Goal: Check status: Check status

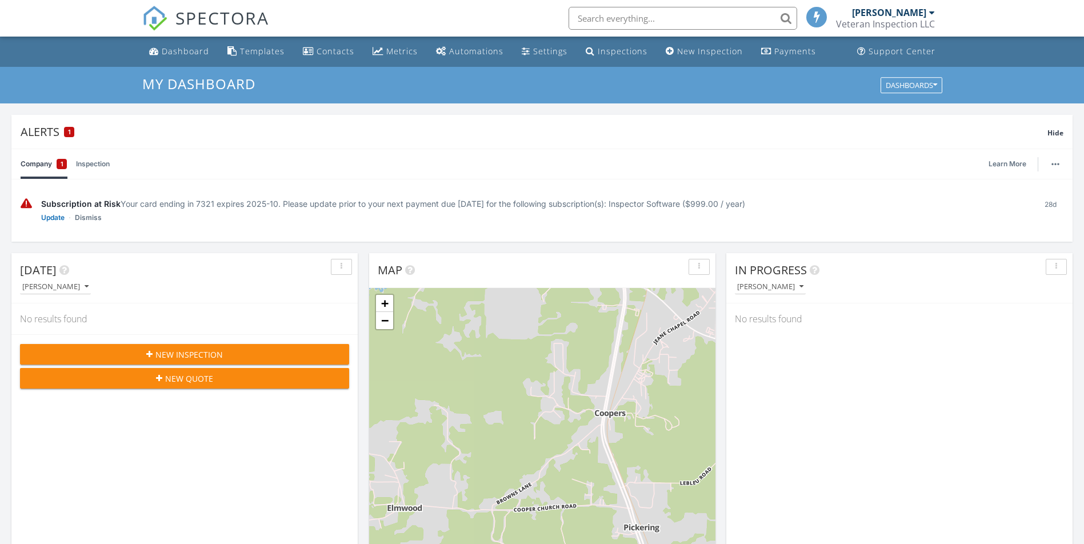
click at [918, 24] on div "Veteran Inspection LLC" at bounding box center [885, 23] width 99 height 11
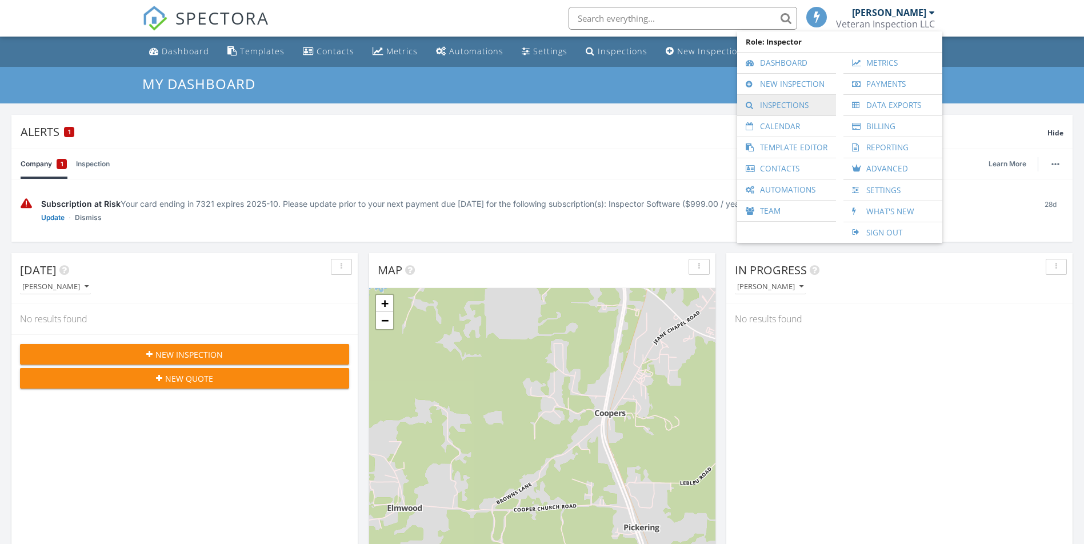
click at [765, 102] on link "Inspections" at bounding box center [786, 105] width 87 height 21
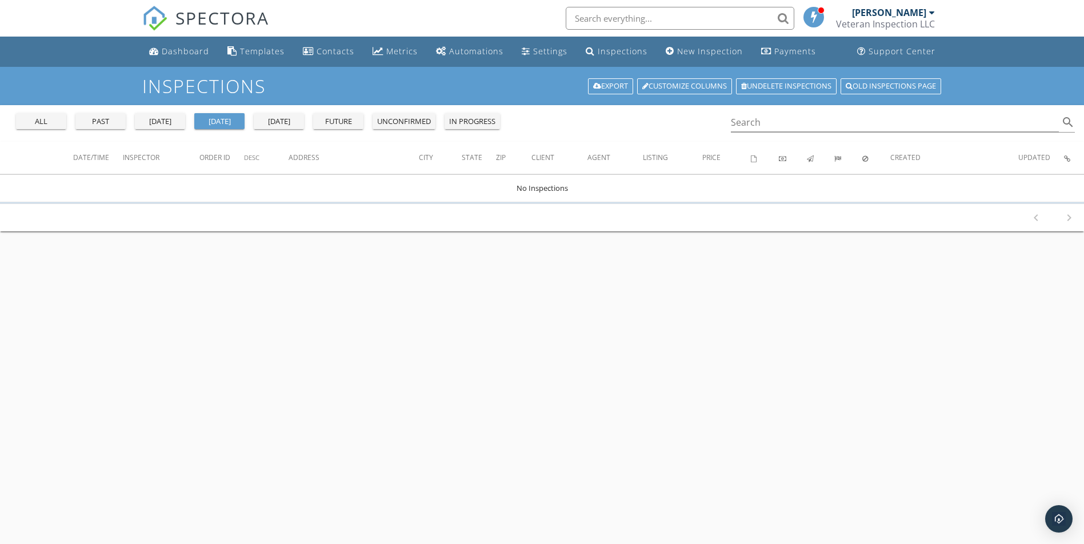
click at [89, 126] on div "past" at bounding box center [100, 121] width 41 height 11
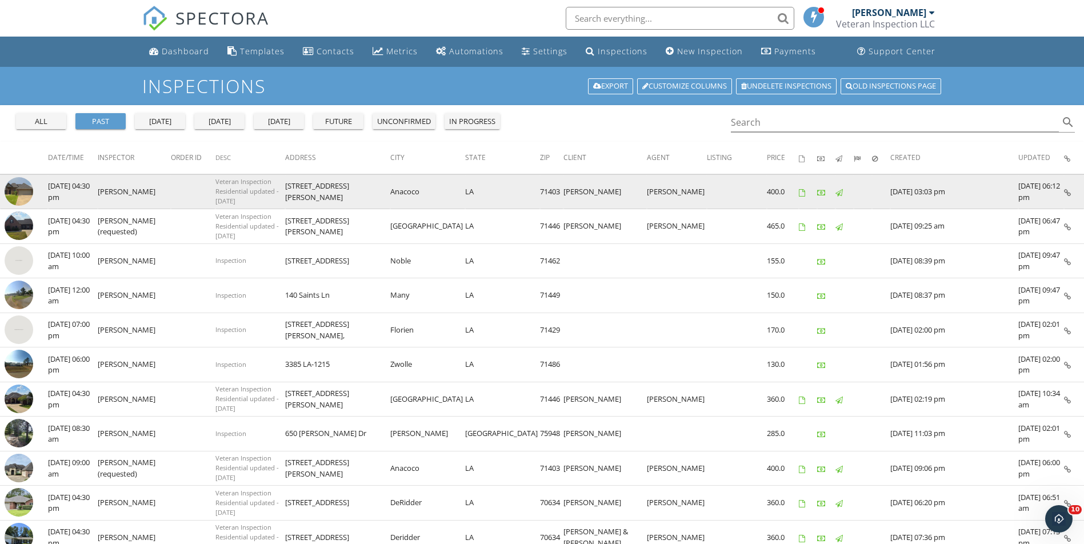
click at [1070, 193] on icon at bounding box center [1067, 192] width 7 height 7
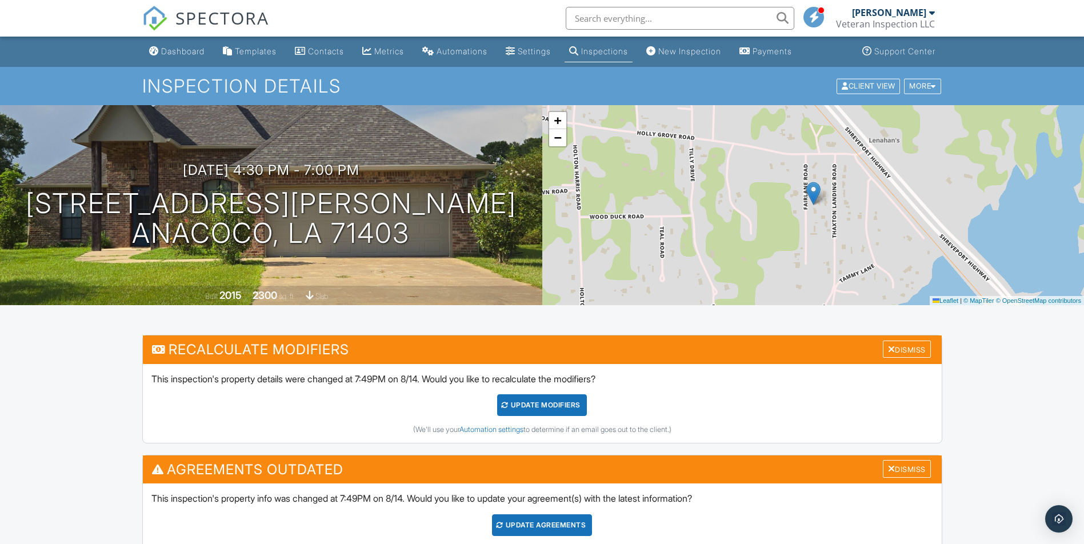
scroll to position [400, 0]
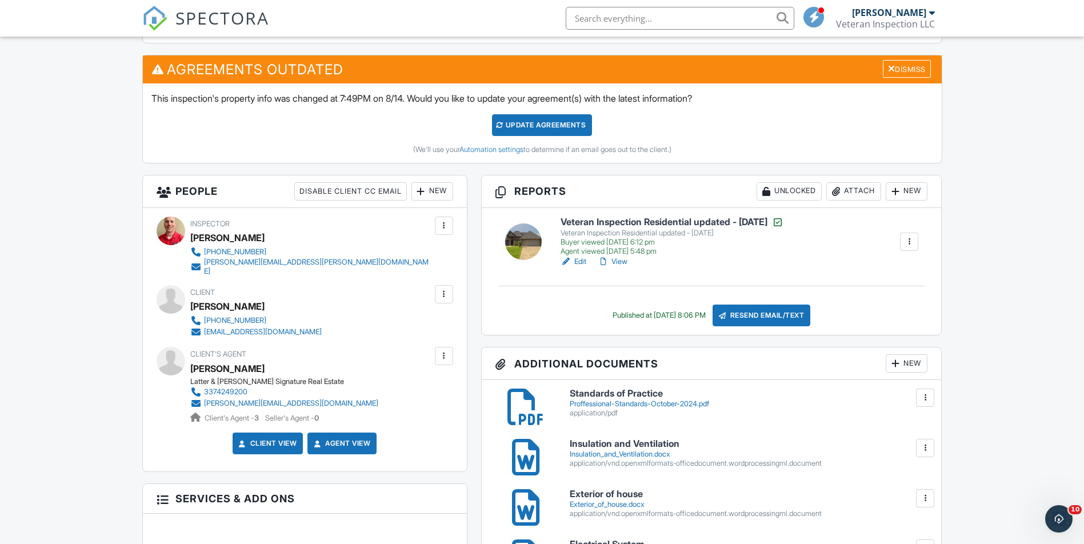
click at [626, 261] on link "View" at bounding box center [613, 261] width 30 height 11
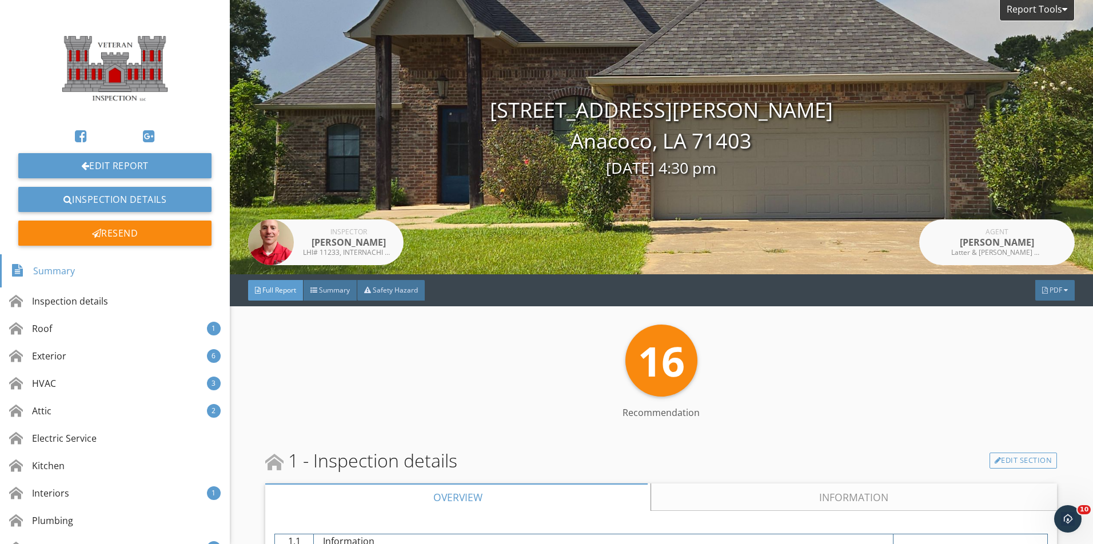
scroll to position [114, 0]
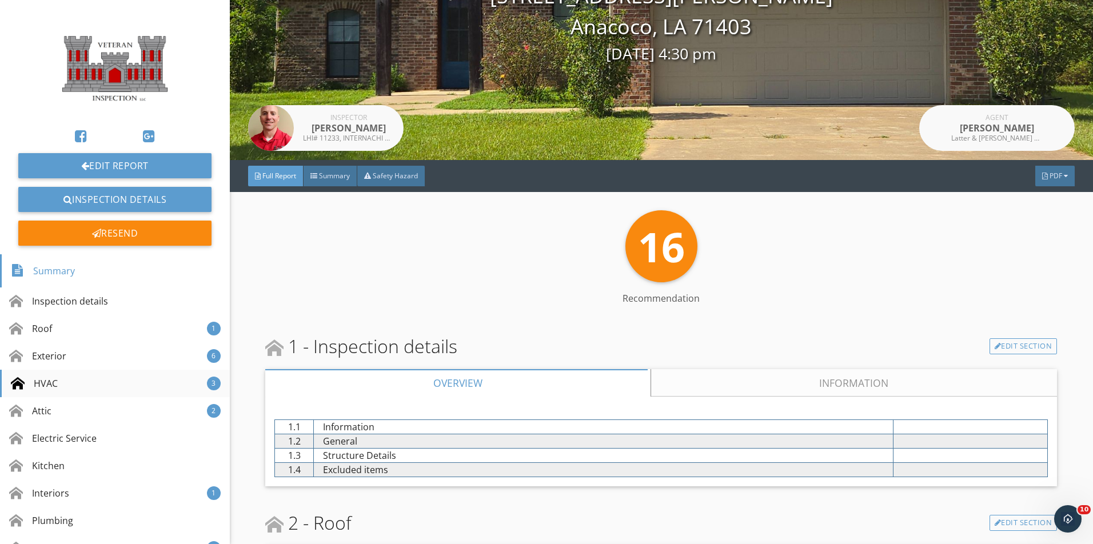
click at [48, 379] on div "HVAC" at bounding box center [34, 384] width 47 height 14
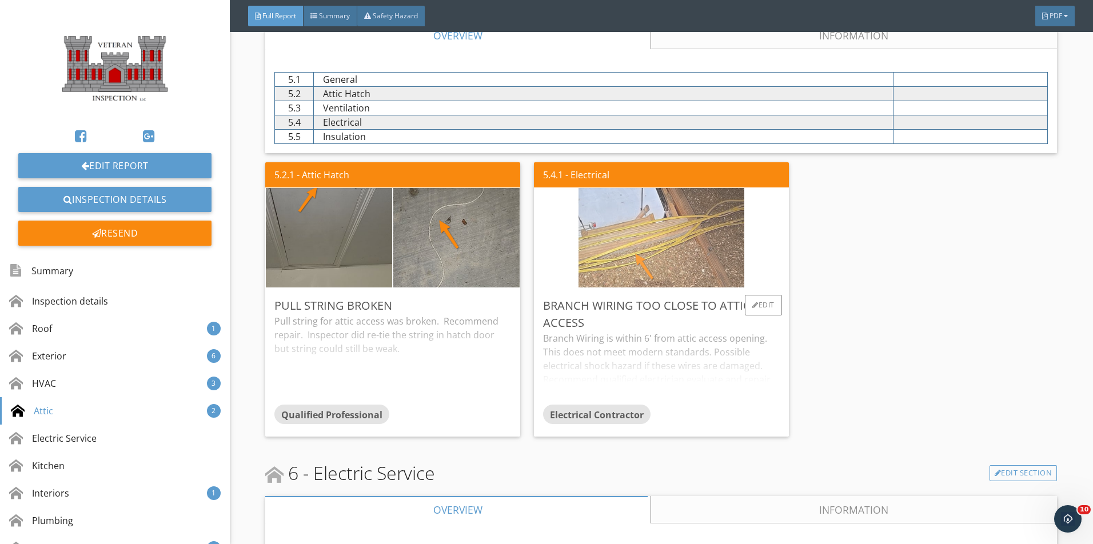
scroll to position [2541, 0]
